Goal: Find specific page/section: Go to known website

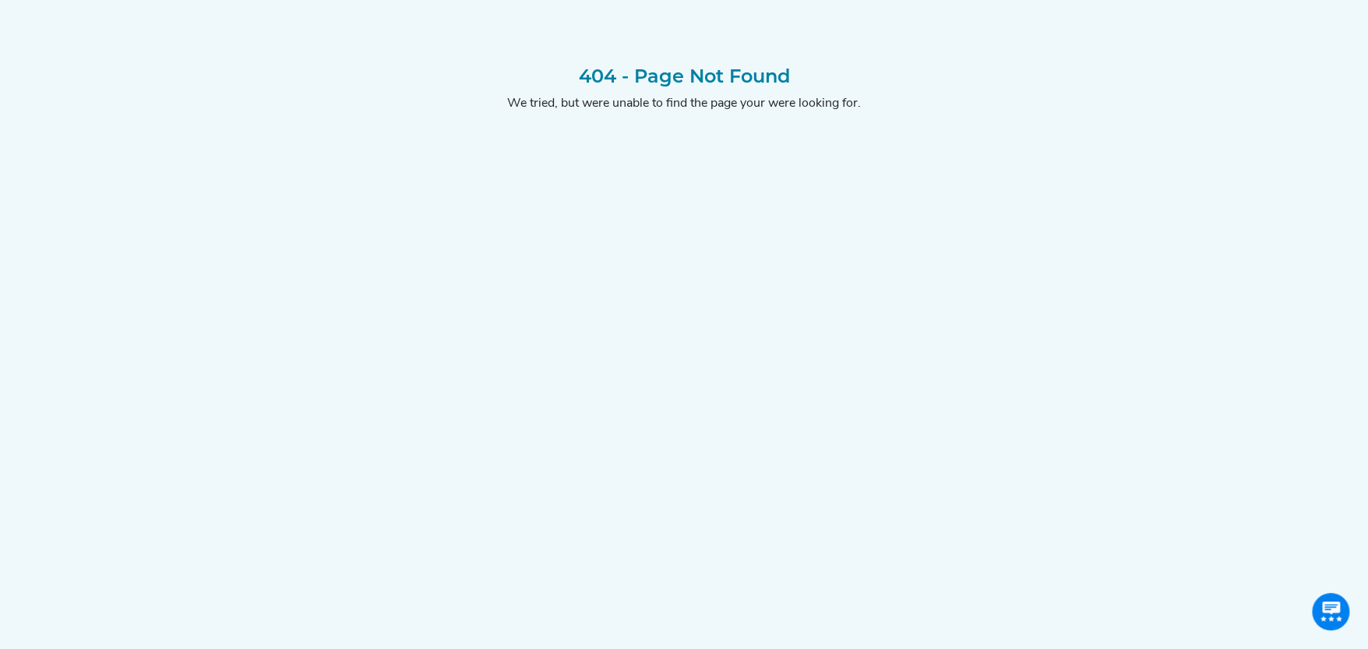
click at [552, 429] on div "404 - Page Not Found We tried, but were unable to find the page your were looki…" at bounding box center [684, 341] width 1029 height 552
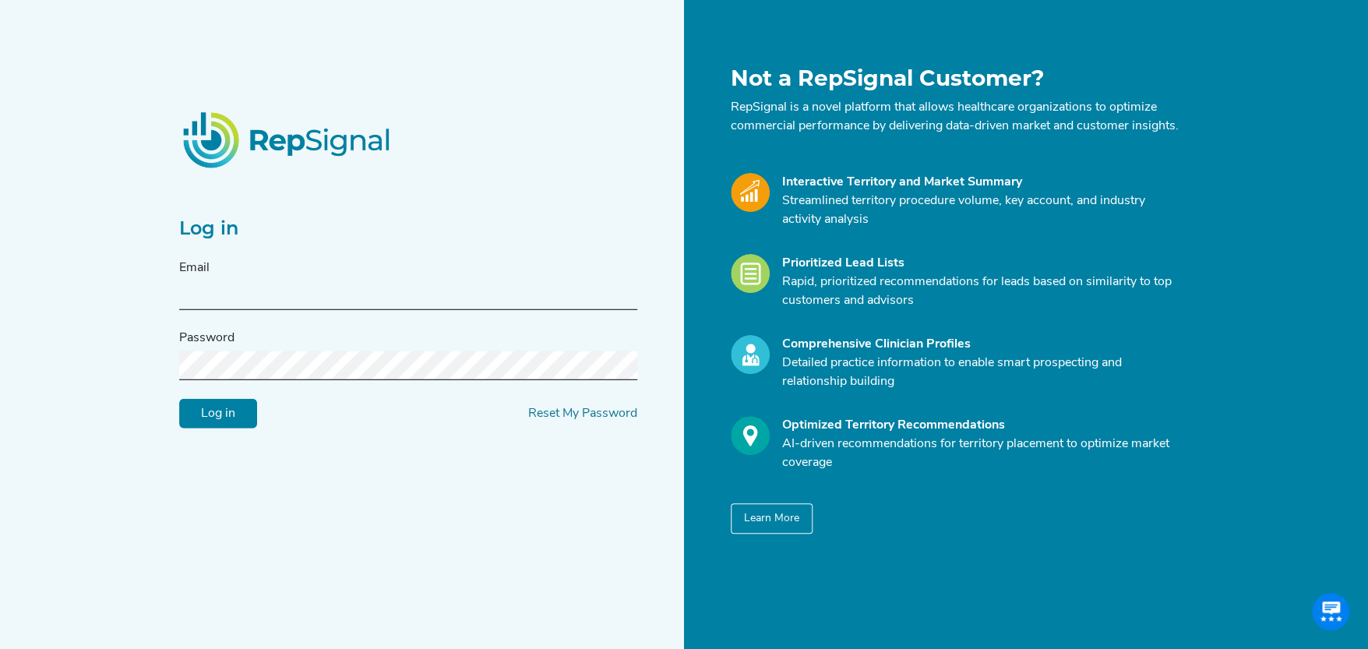
type input "[PERSON_NAME][EMAIL_ADDRESS][DOMAIN_NAME]"
click at [213, 417] on input "Log in" at bounding box center [218, 414] width 78 height 30
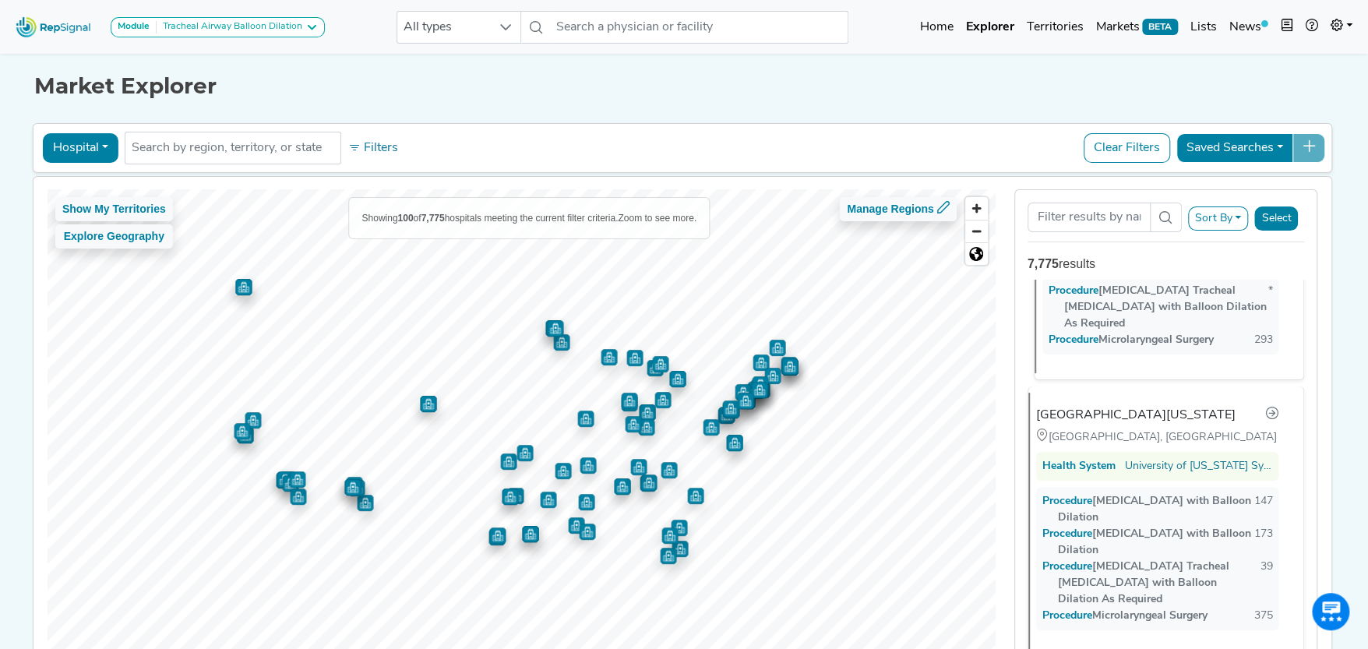
scroll to position [778, 0]
